Goal: Book appointment/travel/reservation

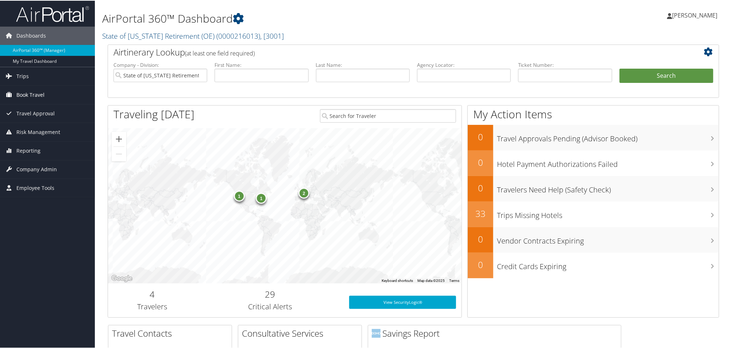
click at [30, 96] on span "Book Travel" at bounding box center [30, 94] width 28 height 18
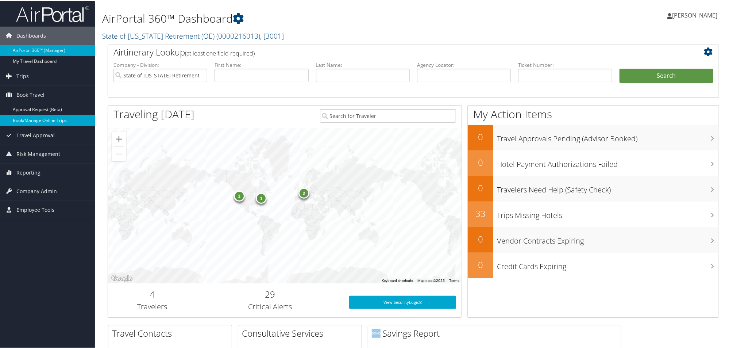
click at [30, 118] on link "Book/Manage Online Trips" at bounding box center [47, 119] width 95 height 11
